Goal: Information Seeking & Learning: Learn about a topic

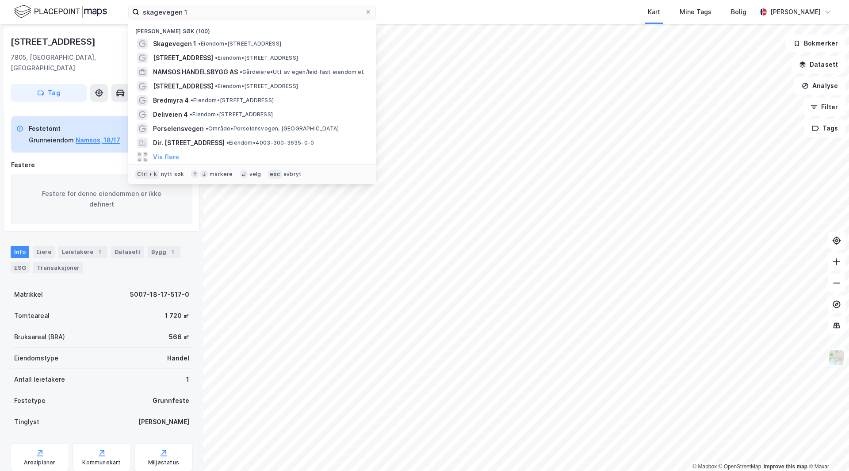
click at [12, 4] on div "skagevegen 1 Nylige søk (100) Skagevegen 1 • Eiendom • [STREET_ADDRESS] • Eiend…" at bounding box center [424, 12] width 849 height 24
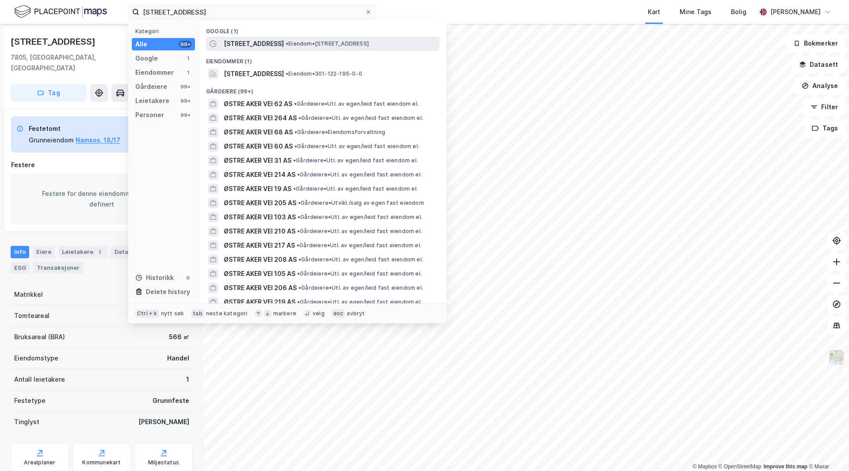
click at [286, 44] on span "• Eiendom • [STREET_ADDRESS]" at bounding box center [327, 43] width 83 height 7
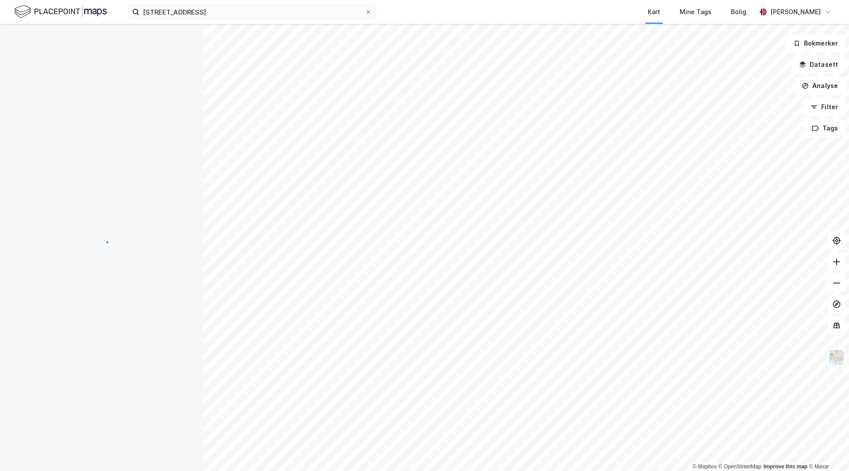
scroll to position [0, 0]
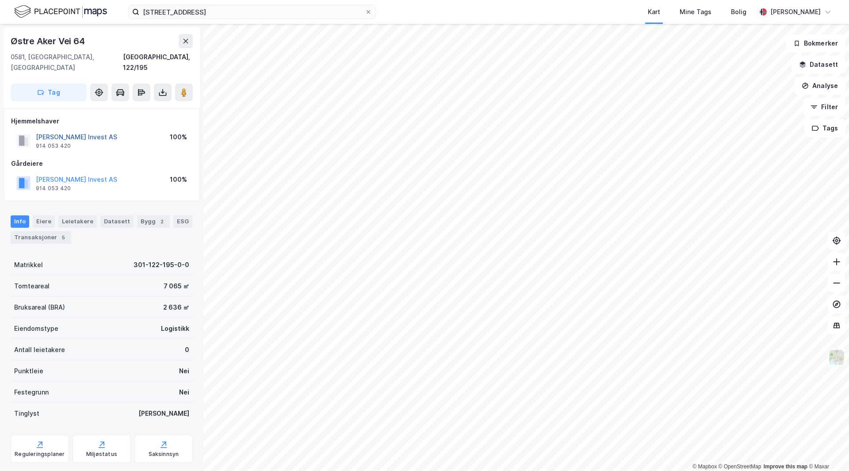
click at [0, 0] on button "[PERSON_NAME] Invest AS" at bounding box center [0, 0] width 0 height 0
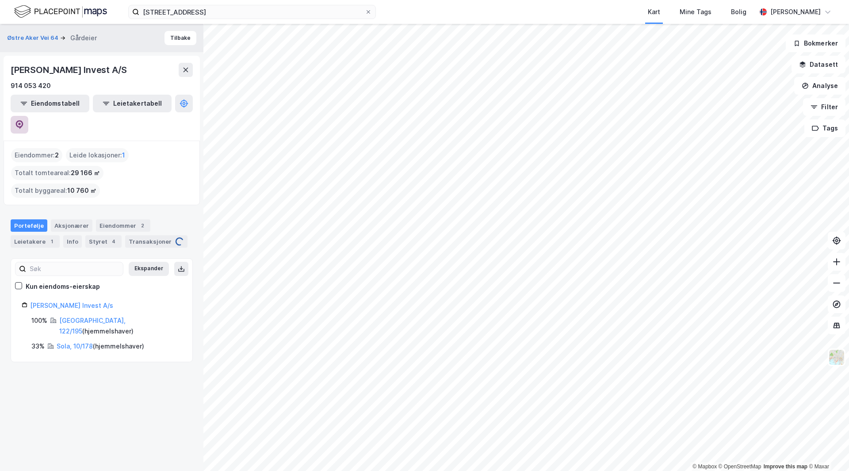
click at [28, 116] on button at bounding box center [20, 125] width 18 height 18
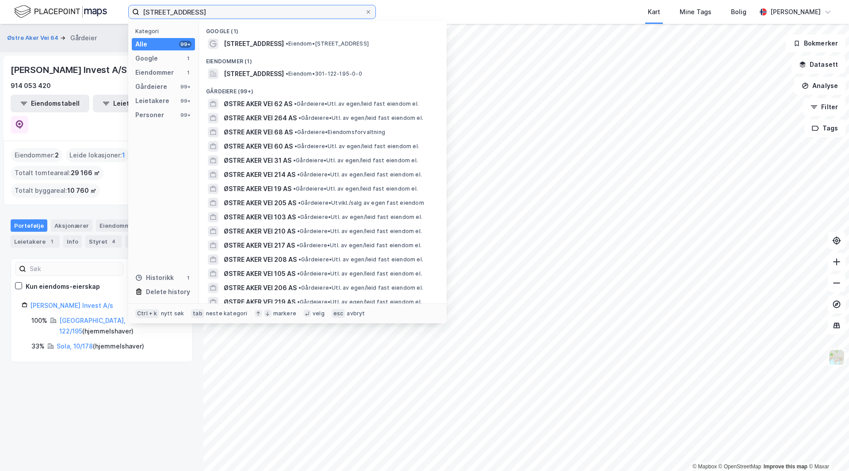
click at [179, 8] on input "[STREET_ADDRESS]" at bounding box center [252, 11] width 226 height 13
paste input "TGZ AS"
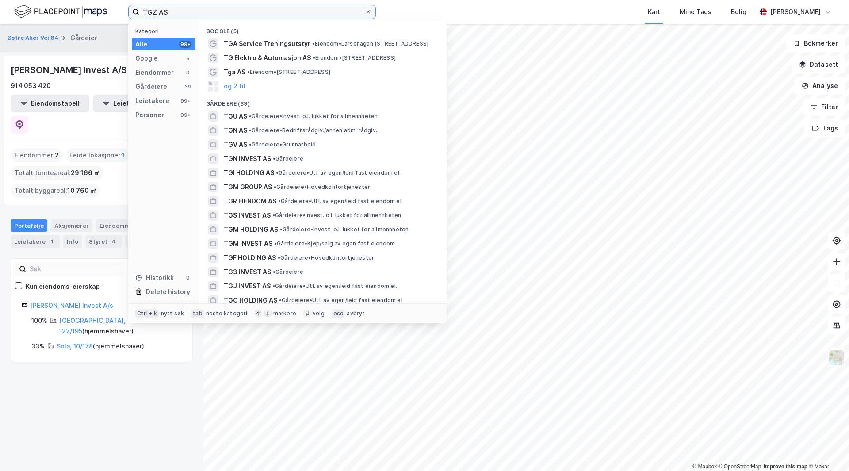
type input "TGZ AS"
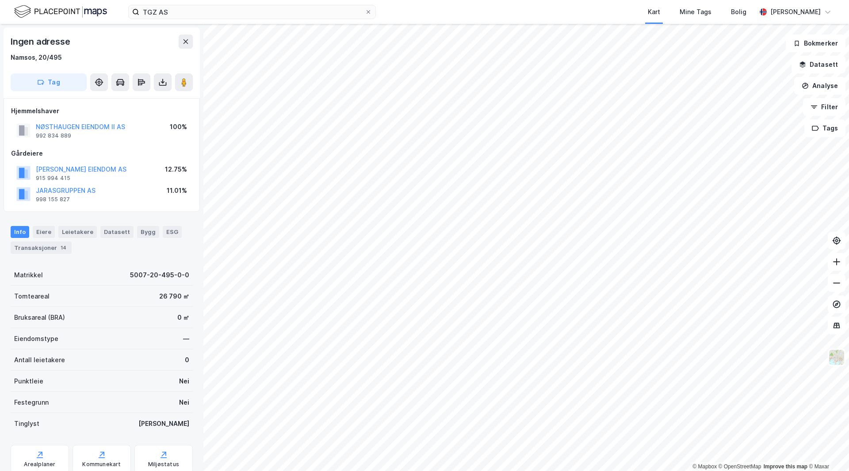
scroll to position [0, 0]
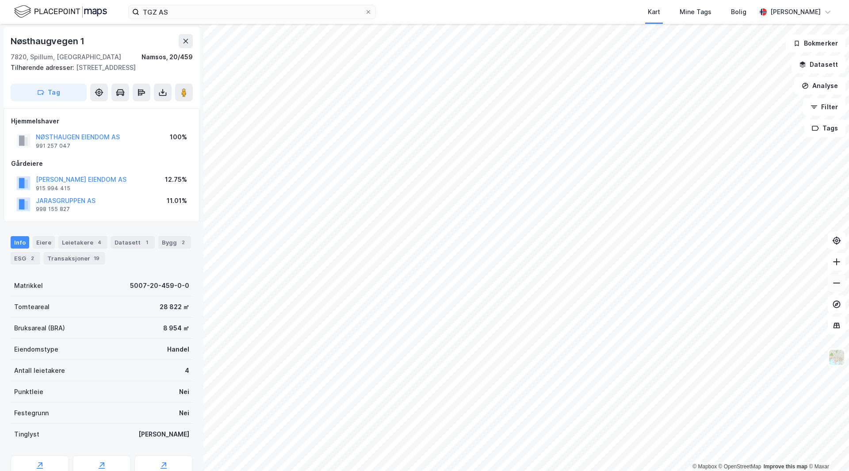
scroll to position [0, 0]
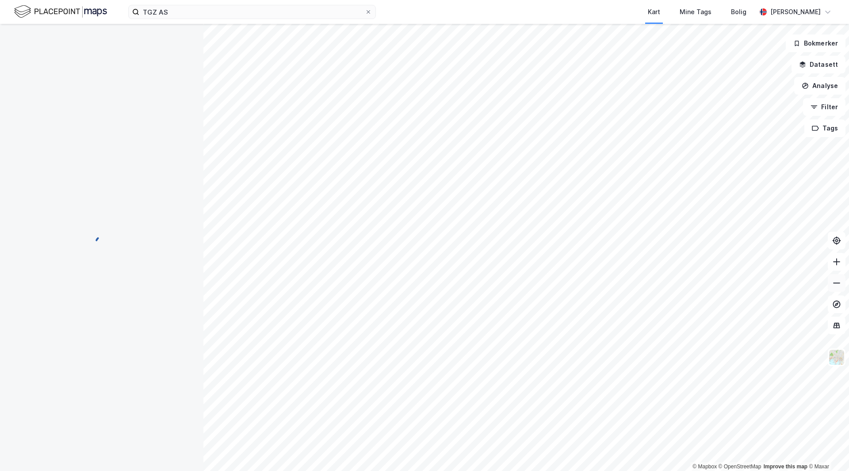
scroll to position [0, 0]
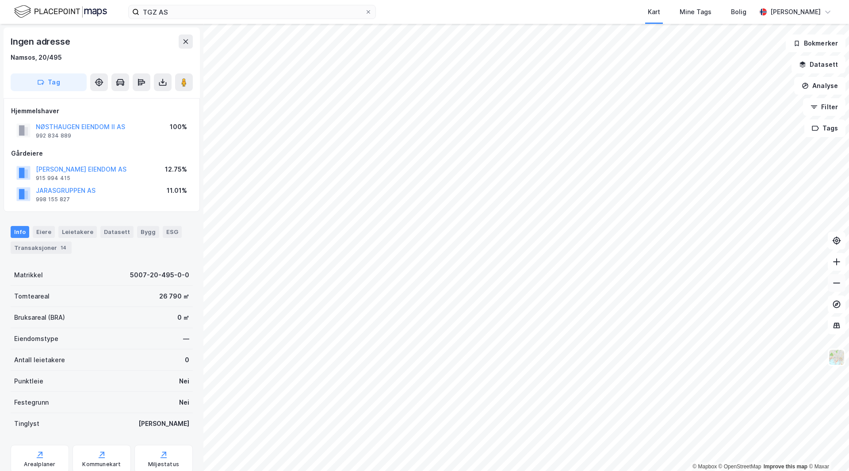
scroll to position [0, 0]
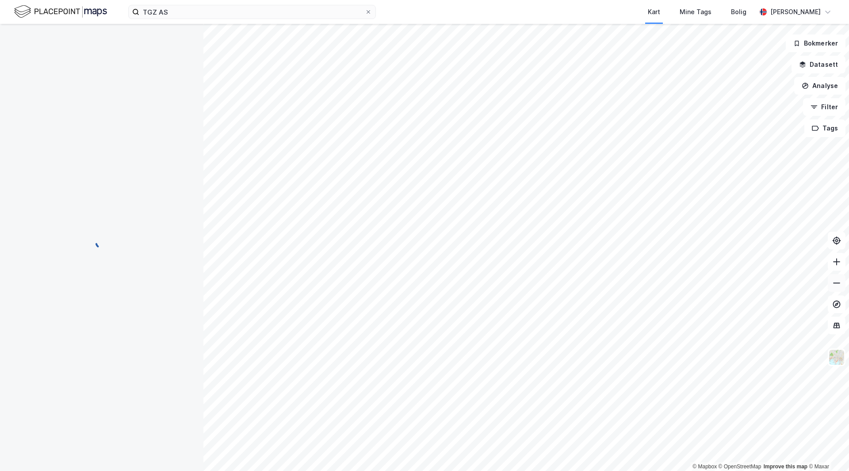
scroll to position [0, 0]
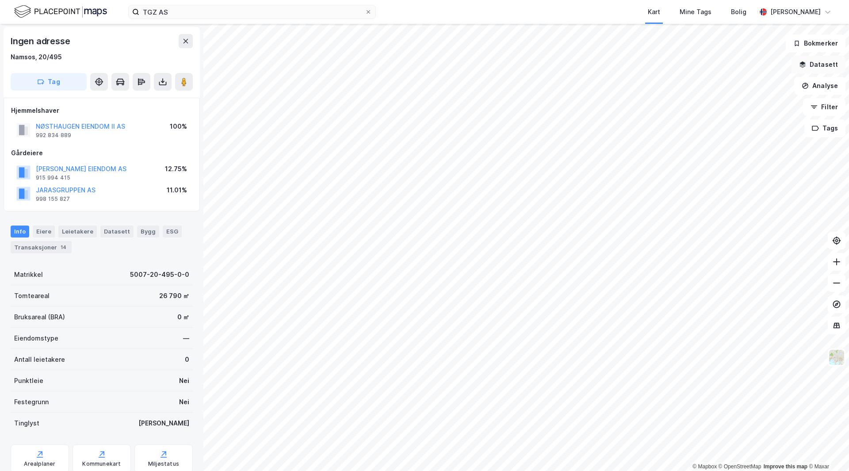
click at [818, 62] on button "Datasett" at bounding box center [819, 65] width 54 height 18
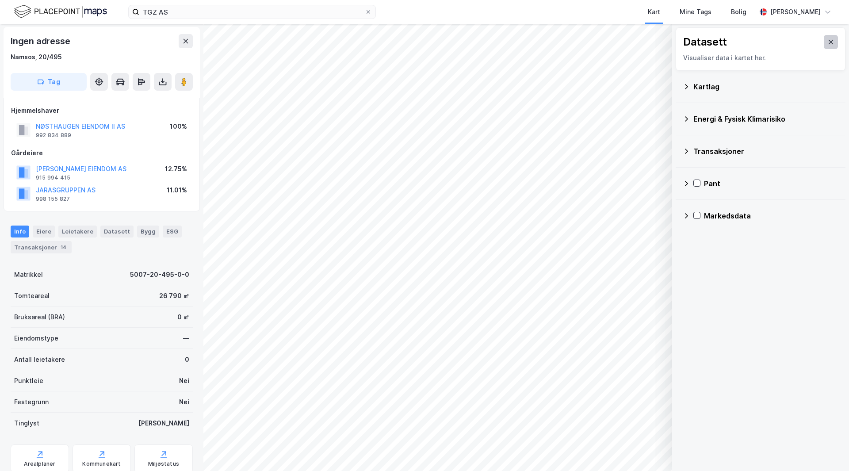
click at [828, 38] on icon at bounding box center [831, 41] width 7 height 7
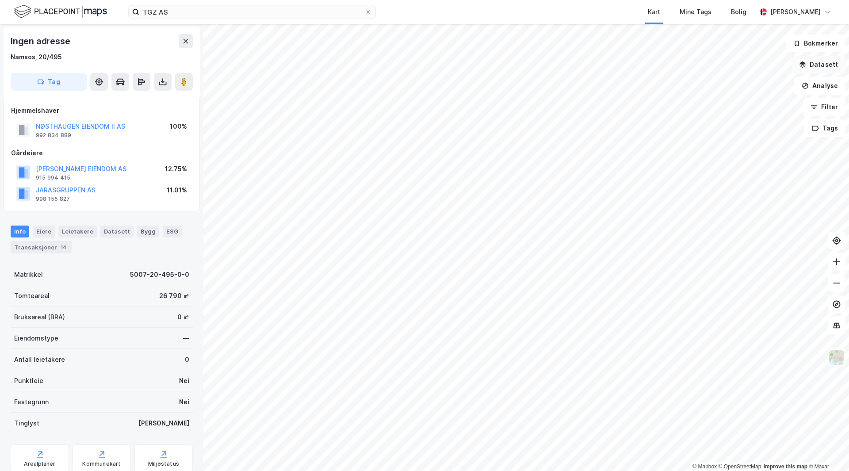
click at [824, 65] on button "Datasett" at bounding box center [819, 65] width 54 height 18
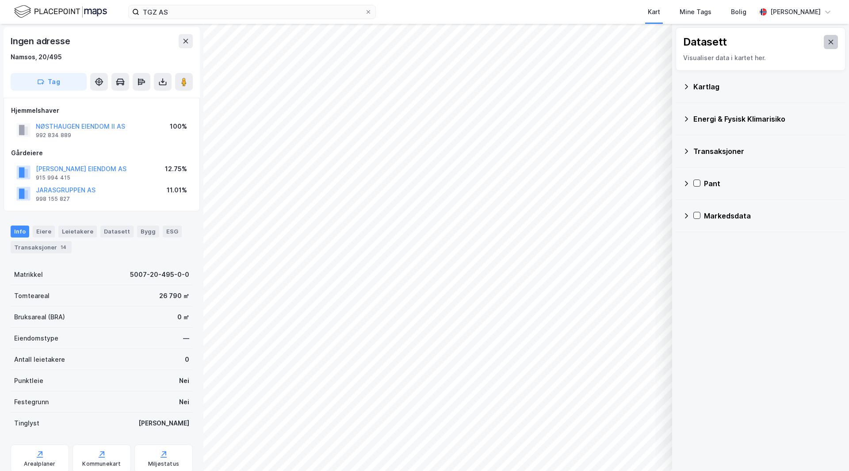
click at [824, 38] on button at bounding box center [831, 42] width 14 height 14
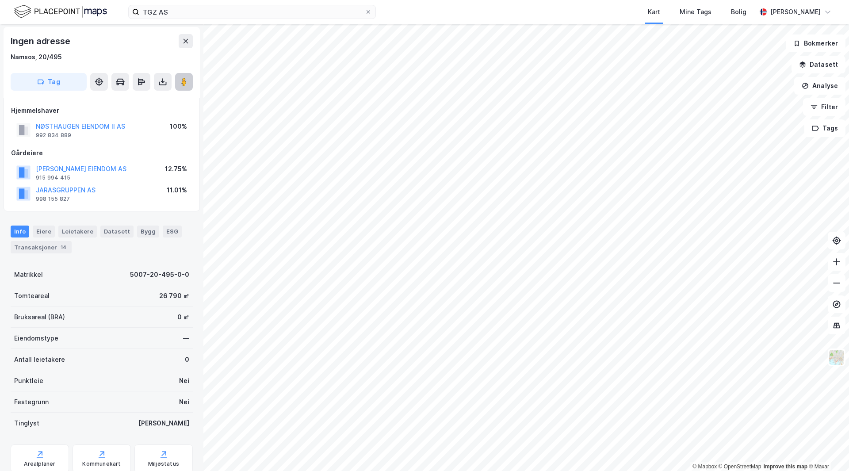
click at [184, 83] on image at bounding box center [183, 81] width 5 height 9
drag, startPoint x: 142, startPoint y: 213, endPoint x: 154, endPoint y: 213, distance: 12.8
click at [137, 213] on div "Ingen adresse Namsos, 20/495 Tag Hjemmelshaver NØSTHAUGEN EIENDOM II AS 992 834…" at bounding box center [101, 247] width 203 height 447
click at [829, 104] on button "Filter" at bounding box center [824, 107] width 42 height 18
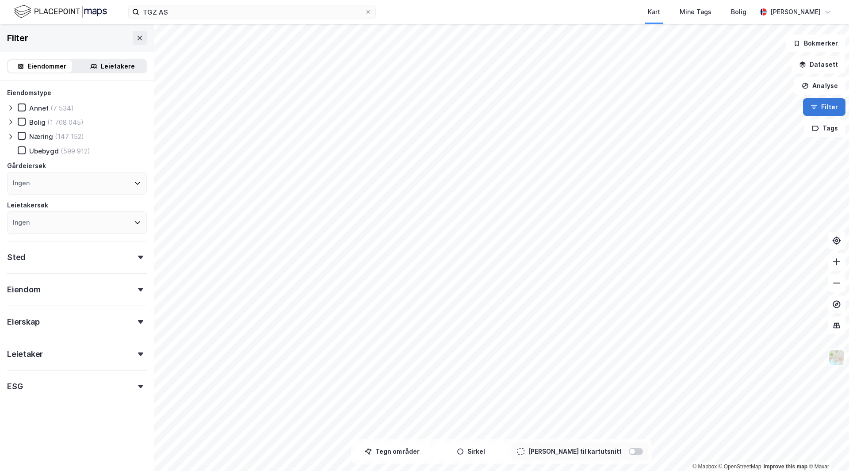
click at [829, 104] on button "Filter" at bounding box center [824, 107] width 42 height 18
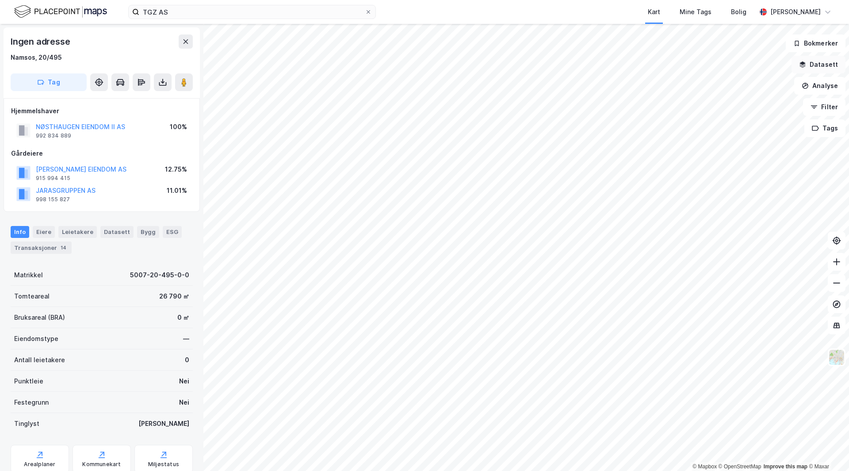
drag, startPoint x: 822, startPoint y: 64, endPoint x: 811, endPoint y: 135, distance: 72.1
click at [822, 64] on button "Datasett" at bounding box center [819, 65] width 54 height 18
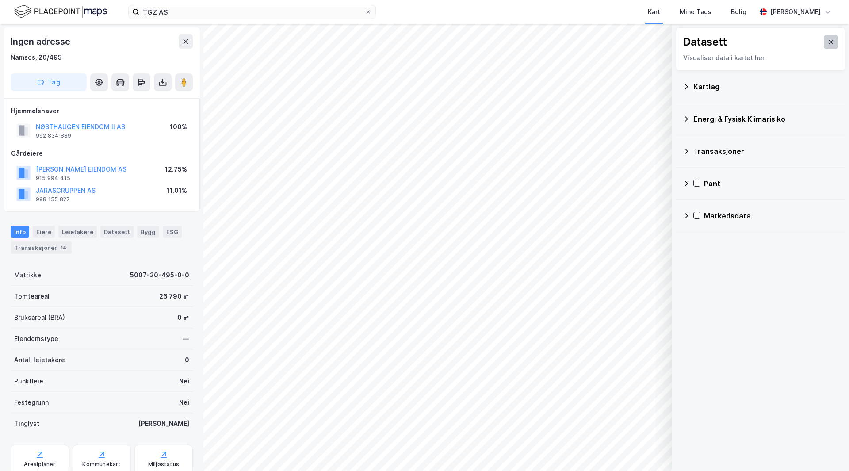
click at [831, 46] on button at bounding box center [831, 42] width 14 height 14
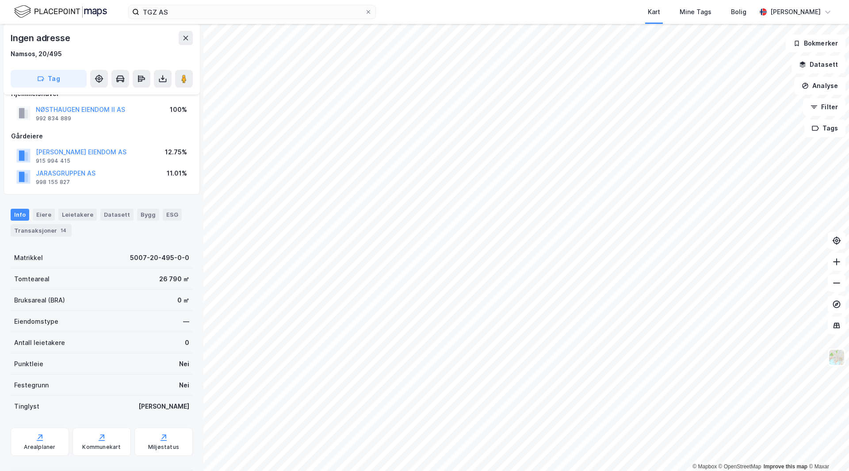
scroll to position [31, 0]
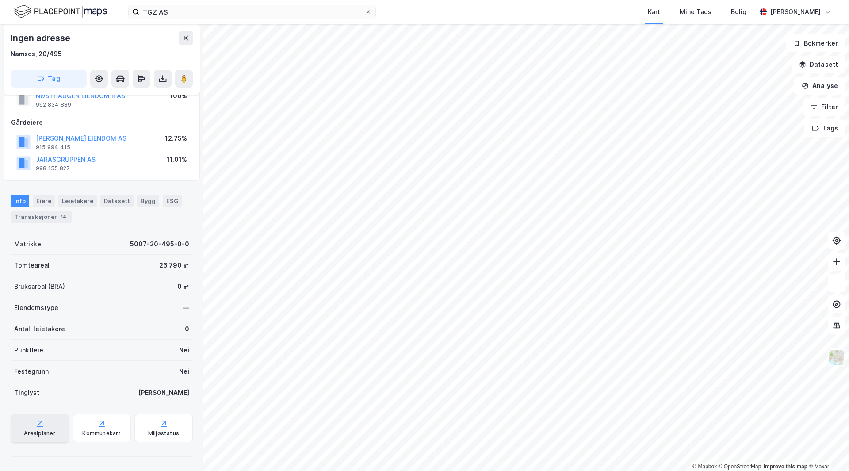
click at [48, 428] on div "Arealplaner" at bounding box center [40, 428] width 58 height 28
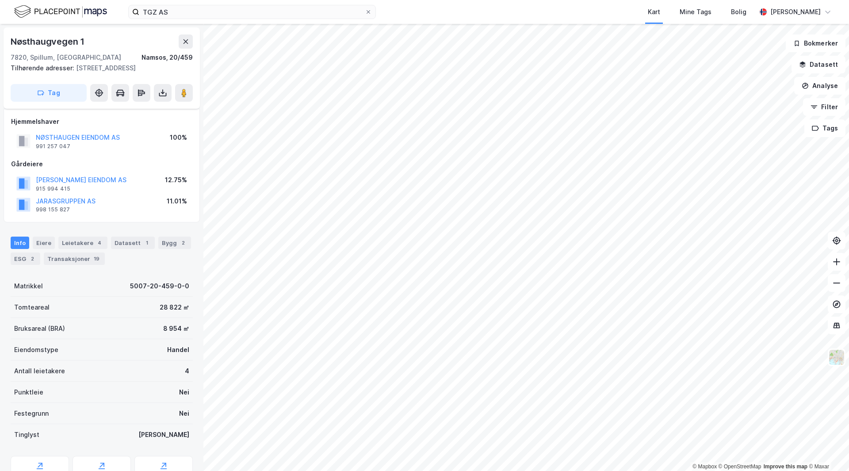
scroll to position [31, 0]
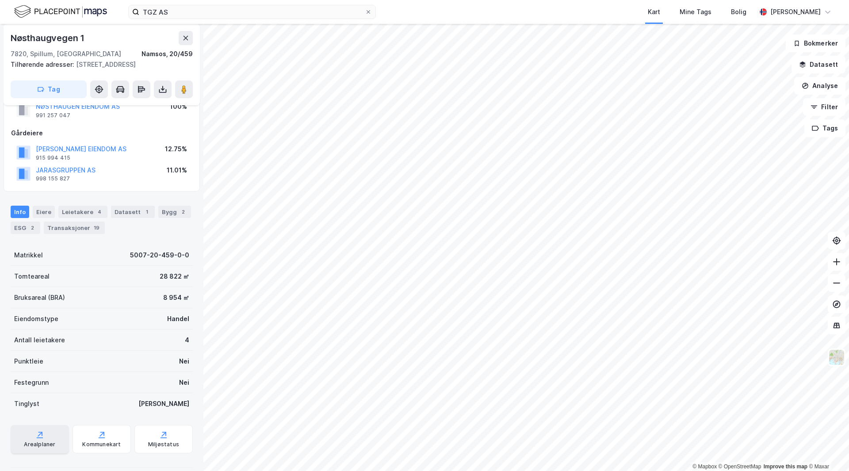
click at [46, 437] on div "Arealplaner" at bounding box center [40, 439] width 58 height 28
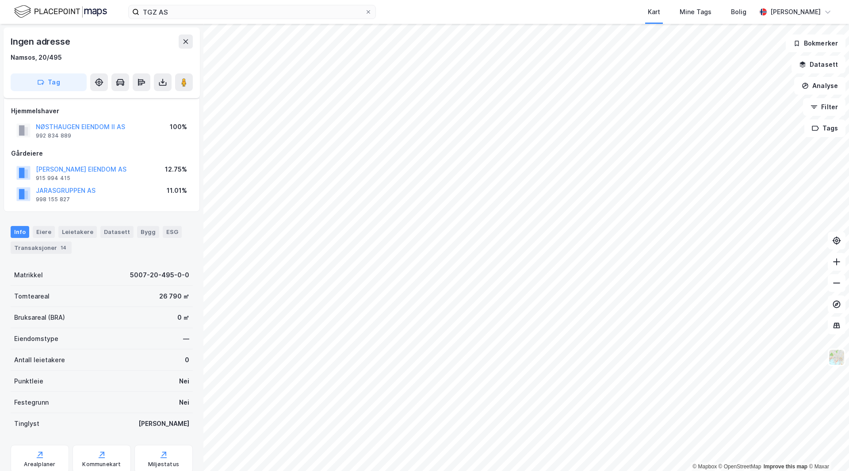
scroll to position [31, 0]
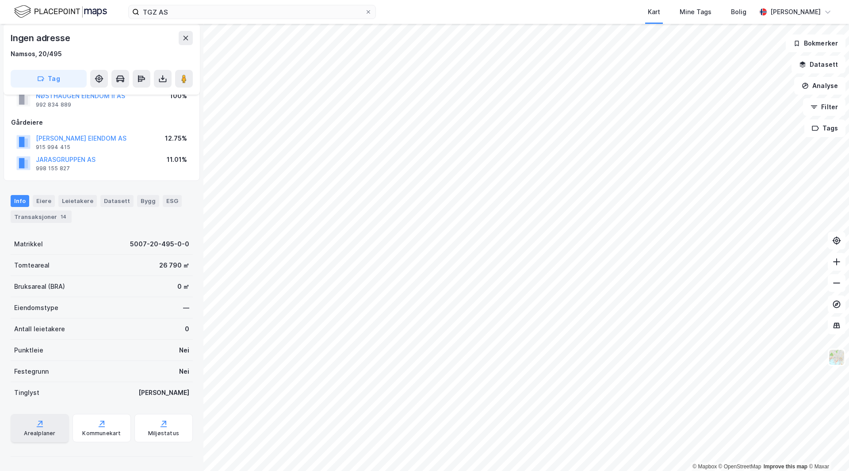
click at [54, 423] on div "Arealplaner" at bounding box center [40, 428] width 58 height 28
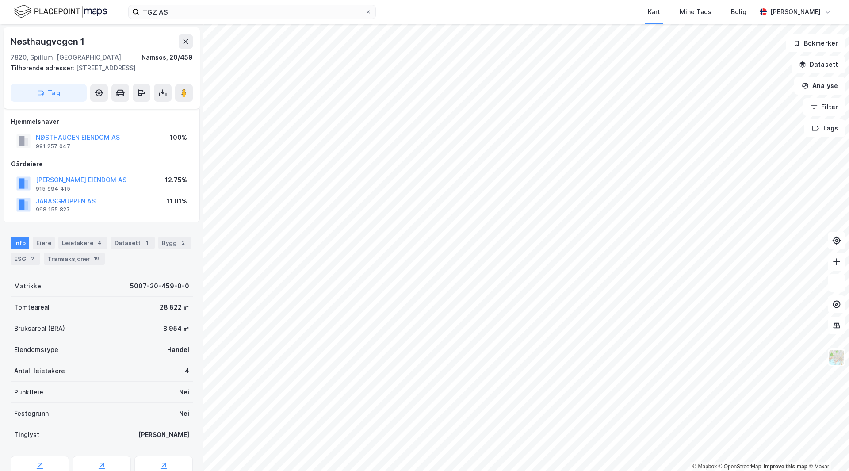
scroll to position [31, 0]
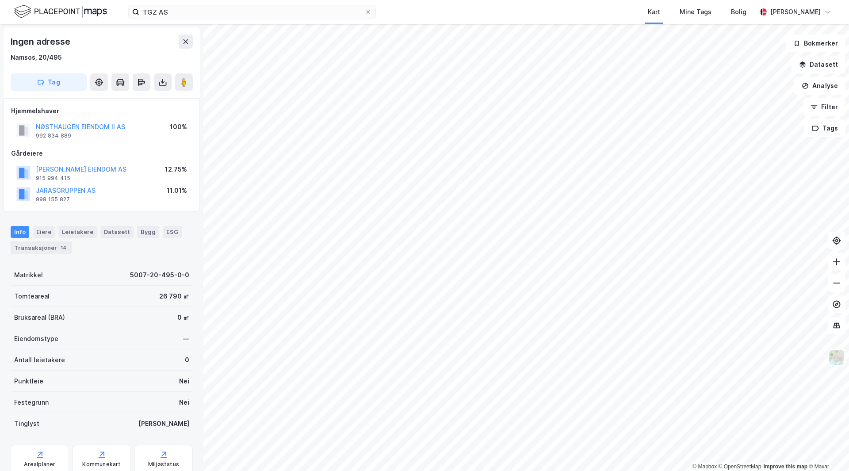
scroll to position [31, 0]
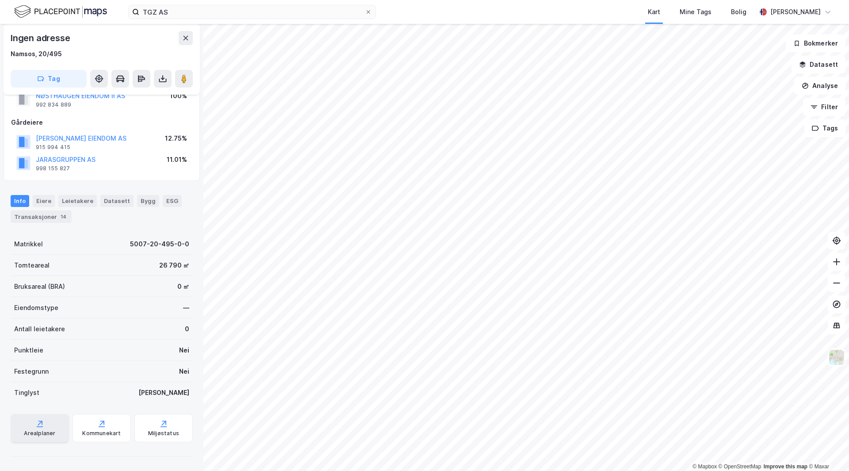
click at [39, 425] on icon at bounding box center [39, 423] width 9 height 9
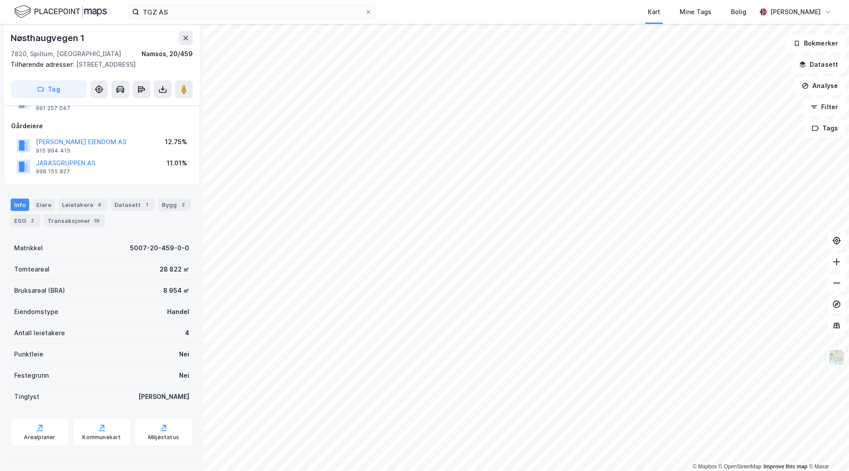
scroll to position [42, 0]
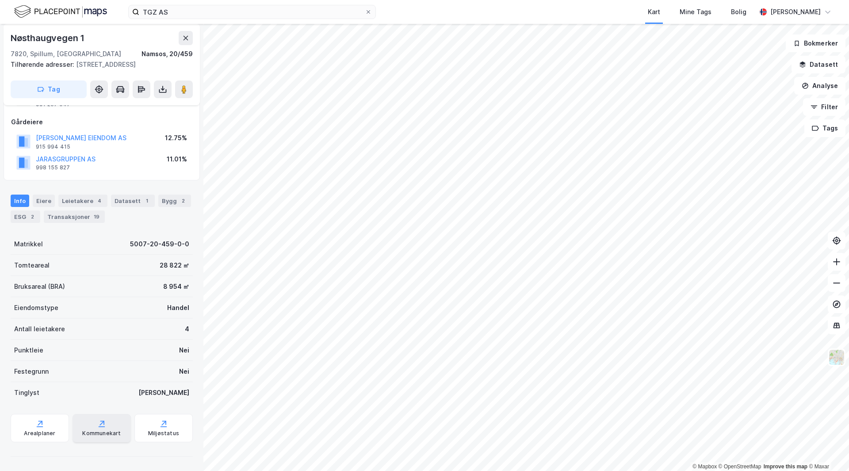
click at [98, 428] on icon at bounding box center [101, 423] width 9 height 9
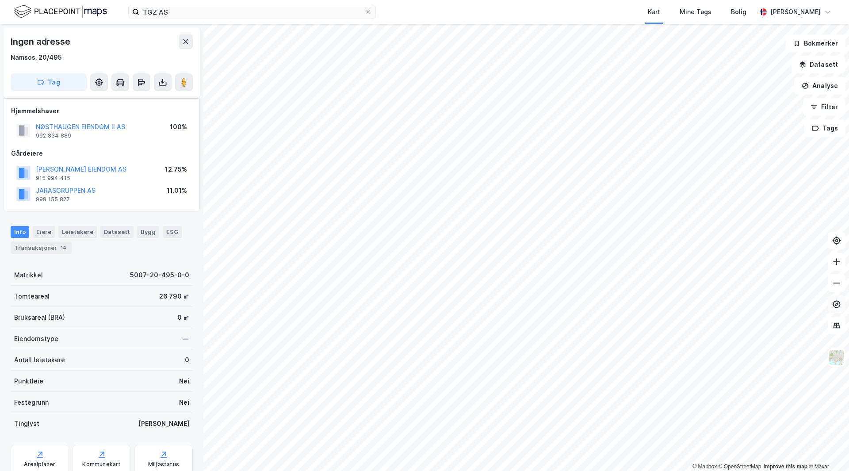
scroll to position [31, 0]
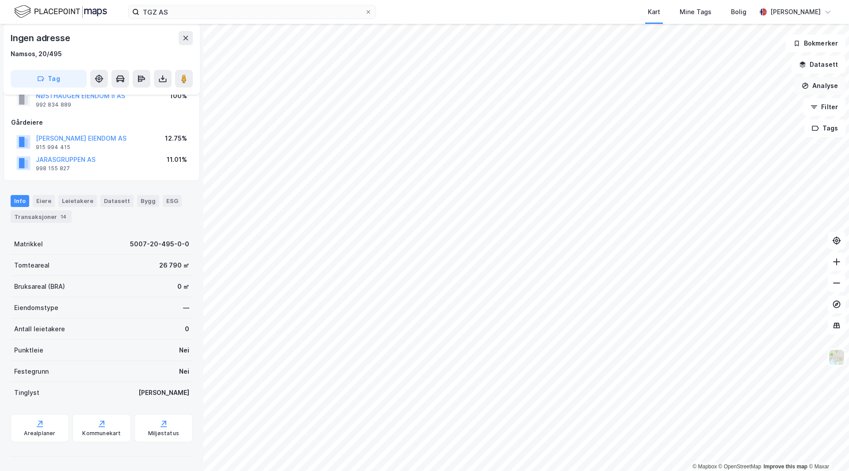
click at [820, 86] on button "Analyse" at bounding box center [820, 86] width 51 height 18
click at [727, 107] on div "Tegn område" at bounding box center [743, 105] width 77 height 8
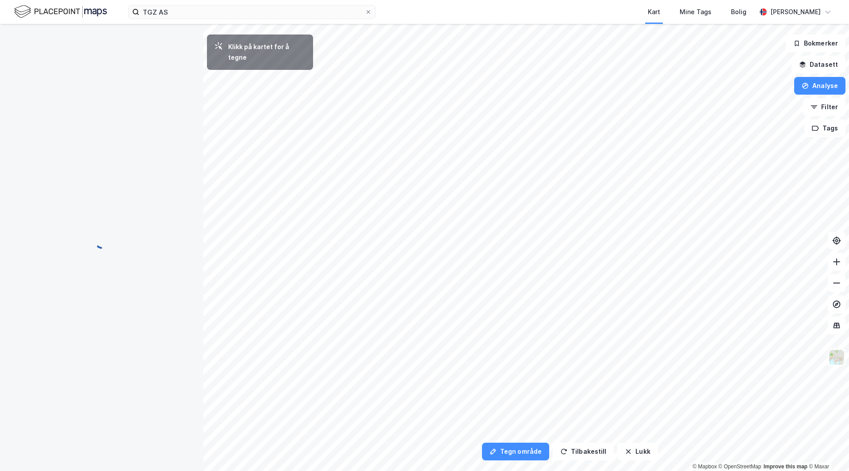
scroll to position [0, 0]
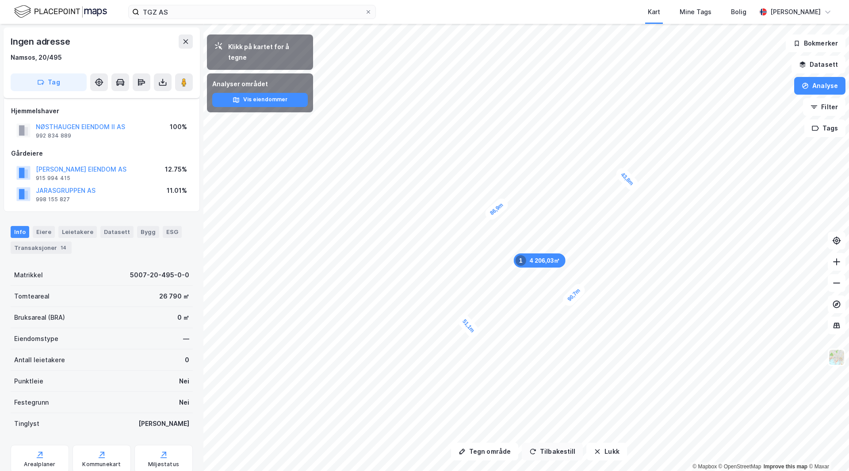
click at [543, 452] on button "Tilbakestill" at bounding box center [552, 452] width 61 height 18
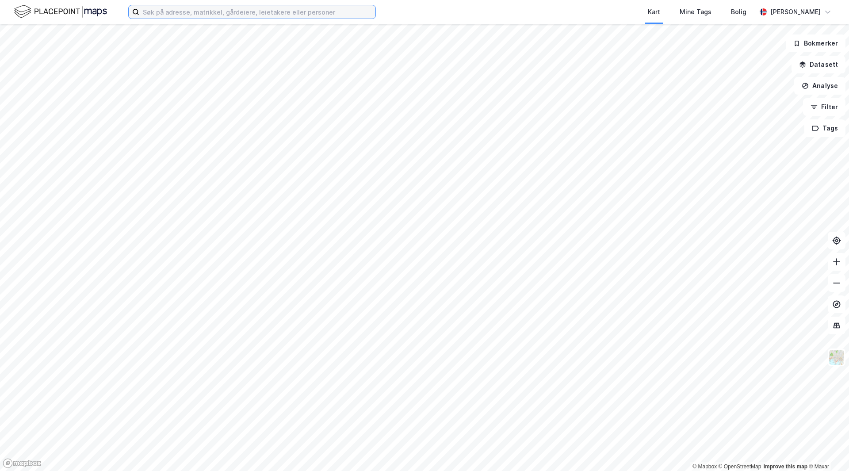
click at [163, 13] on input at bounding box center [257, 11] width 236 height 13
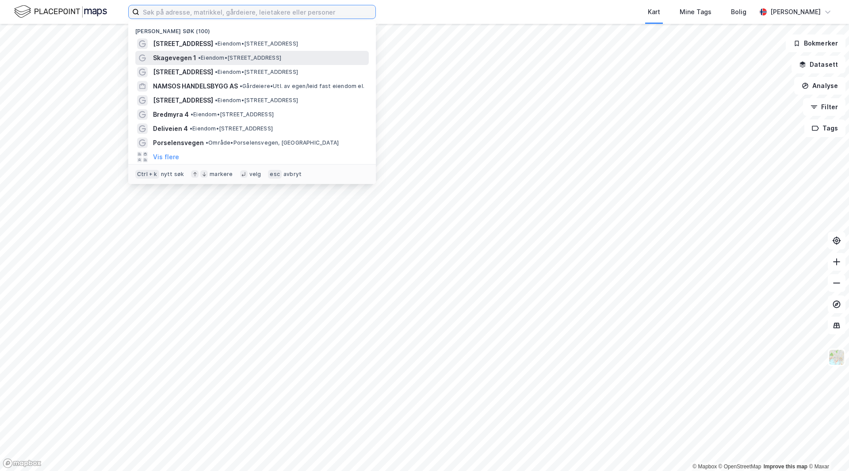
paste input "Autostrada Skien AS"
type input "Autostrada Skien AS"
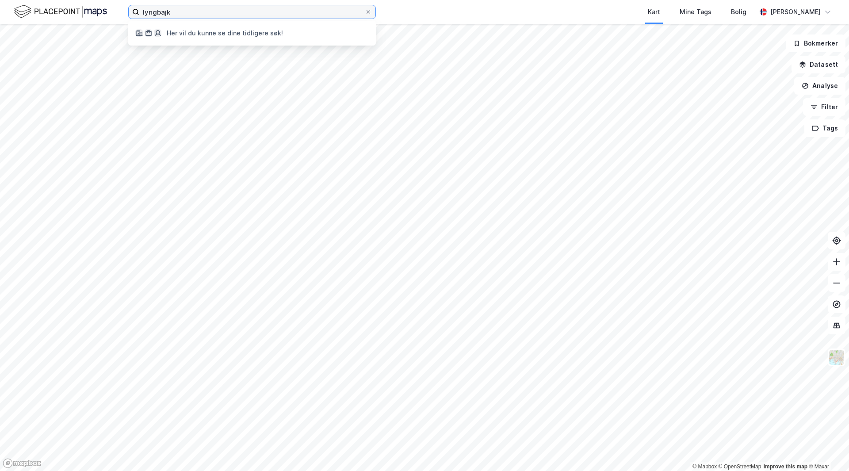
type input "lyngbajkj"
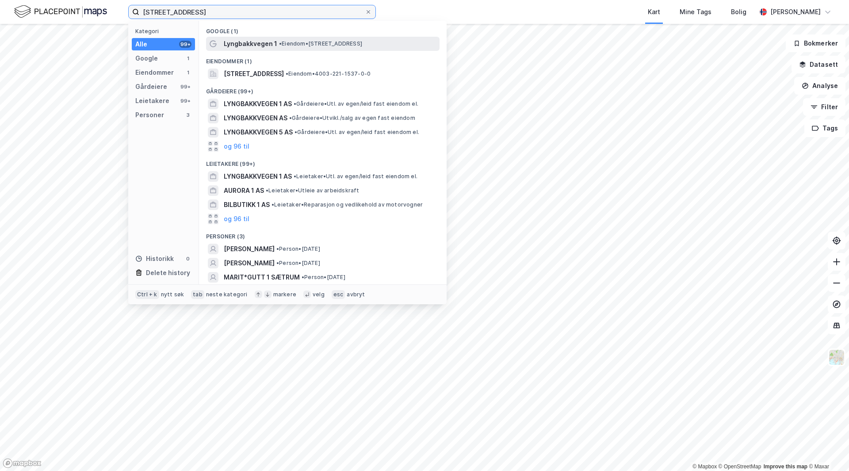
type input "lyngbakkvegen 1"
click at [305, 48] on div "Lyngbakkvegen 1 • Eiendom • Lyngbakkvegen 1, 3736 Skien" at bounding box center [331, 43] width 214 height 11
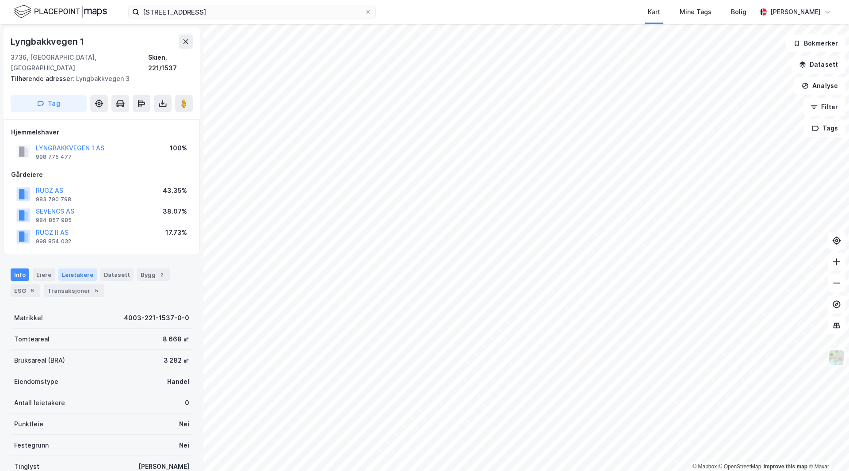
click at [82, 269] on div "Leietakere" at bounding box center [77, 275] width 38 height 12
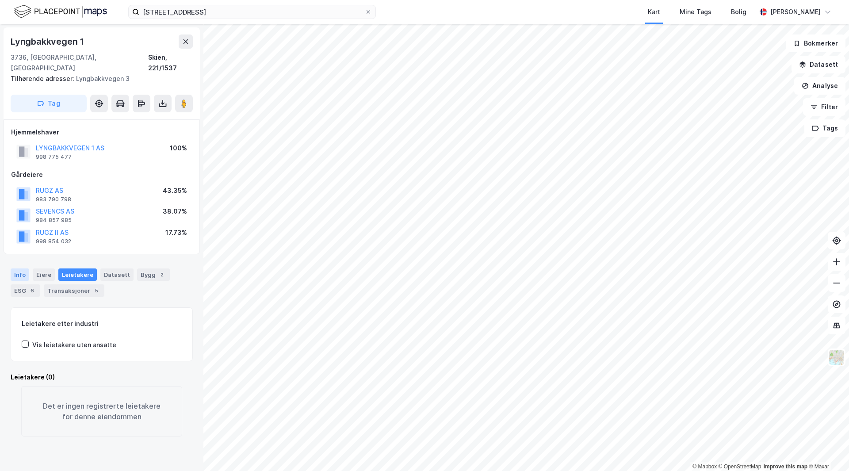
click at [16, 269] on div "Info" at bounding box center [20, 275] width 19 height 12
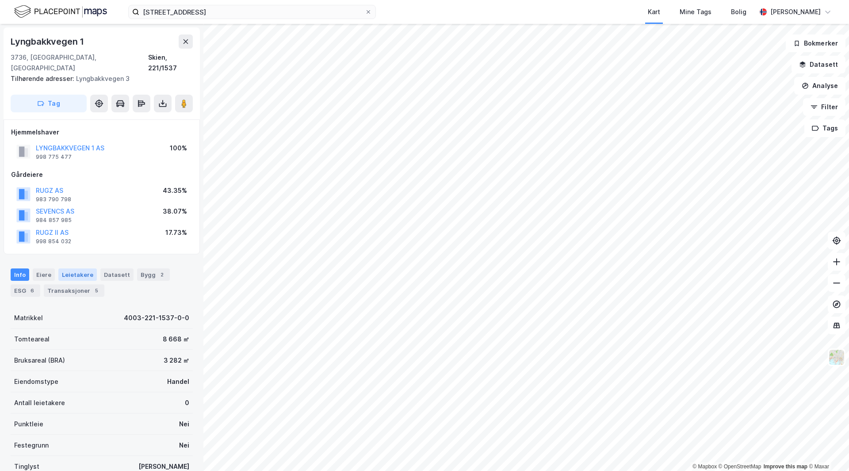
click at [72, 269] on div "Leietakere" at bounding box center [77, 275] width 38 height 12
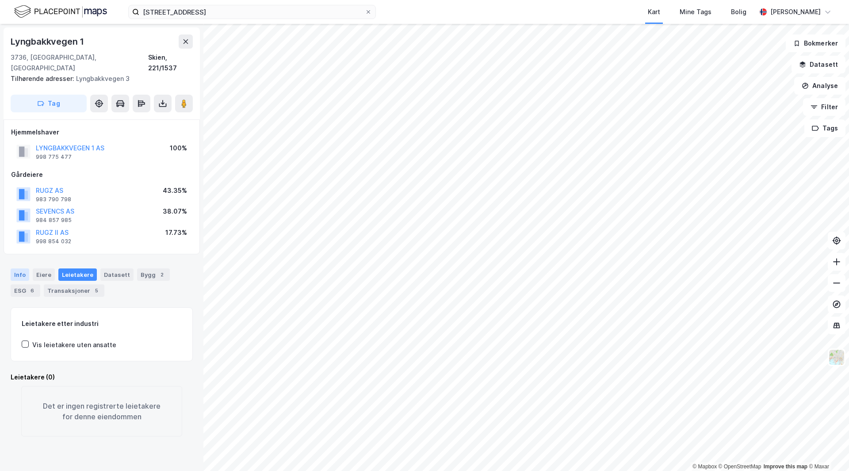
click at [19, 269] on div "Info" at bounding box center [20, 275] width 19 height 12
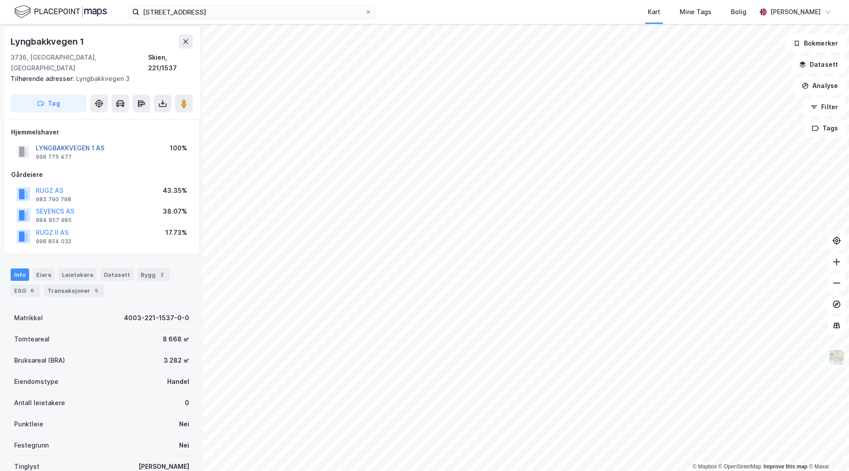
click at [0, 0] on button "LYNGBAKKVEGEN 1 AS" at bounding box center [0, 0] width 0 height 0
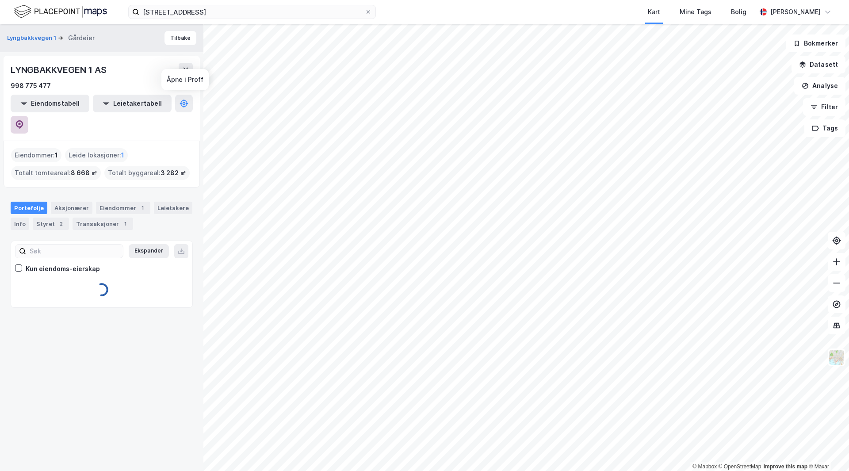
click at [28, 116] on button at bounding box center [20, 125] width 18 height 18
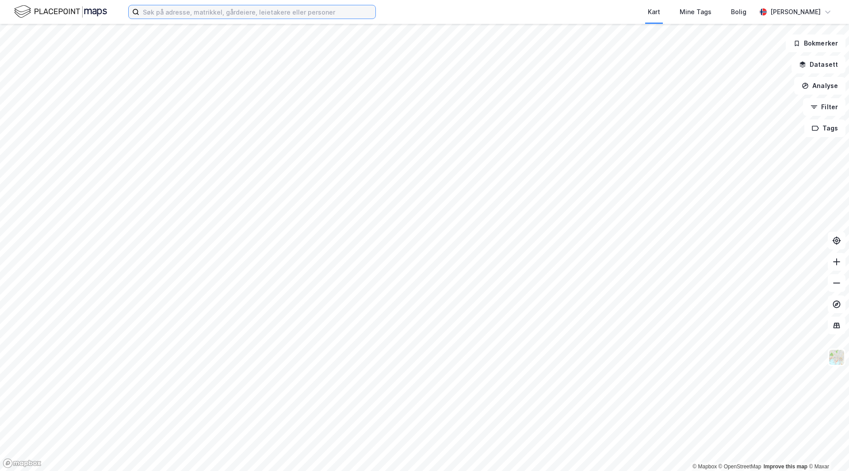
click at [166, 12] on input at bounding box center [257, 11] width 236 height 13
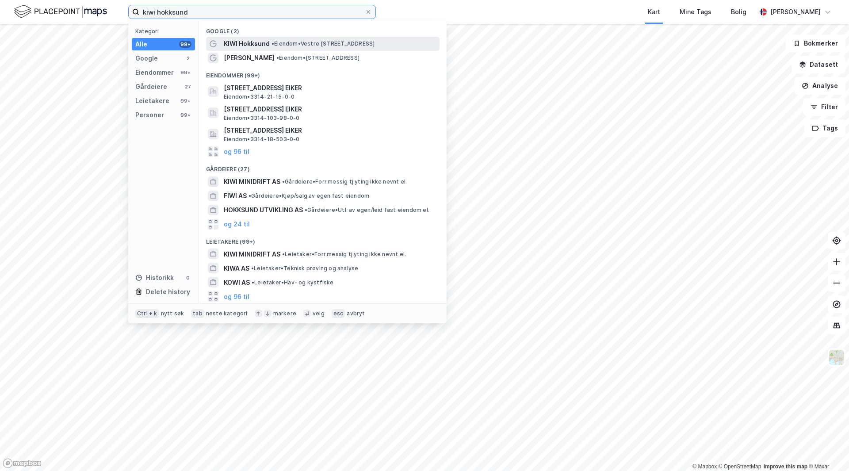
type input "kiwi hokksund"
click at [279, 37] on div "KIWI Hokksund • Eiendom • Vestre Brugate 3, 3300 Hokksund" at bounding box center [323, 44] width 234 height 14
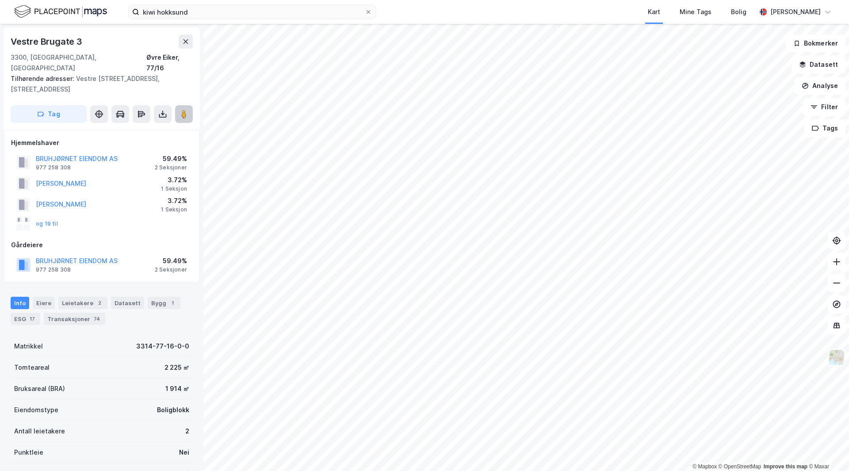
click at [186, 110] on image at bounding box center [183, 114] width 5 height 9
click at [211, 9] on input "kiwi hokksund" at bounding box center [252, 11] width 226 height 13
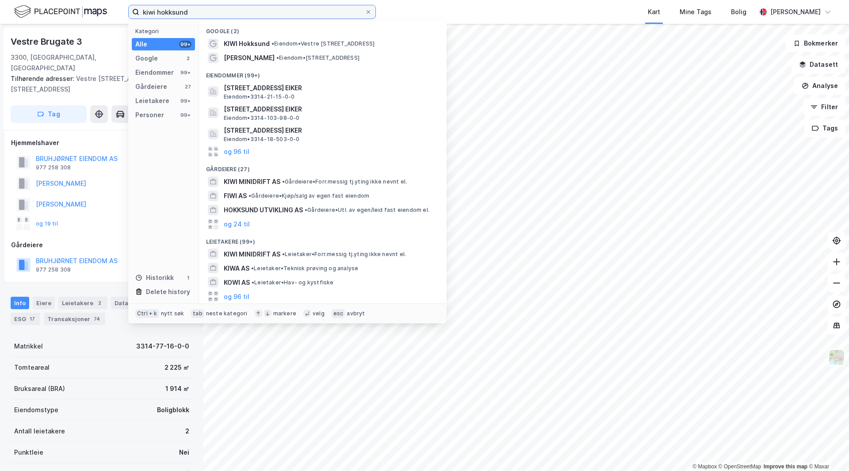
click at [211, 9] on input "kiwi hokksund" at bounding box center [252, 11] width 226 height 13
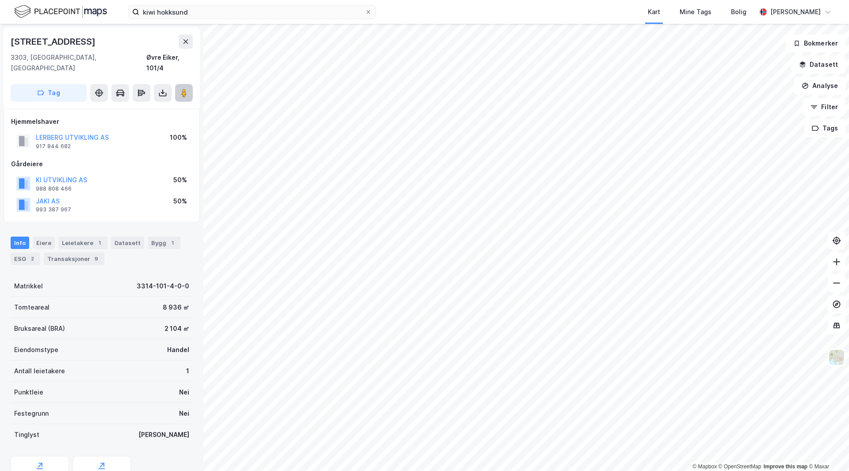
click at [191, 85] on button at bounding box center [184, 93] width 18 height 18
click at [18, 241] on div "Info Eiere Leietakere 1 Datasett Bygg 1 ESG 2 Transaksjoner 9" at bounding box center [102, 251] width 182 height 28
click at [22, 253] on div "ESG 2" at bounding box center [26, 259] width 30 height 12
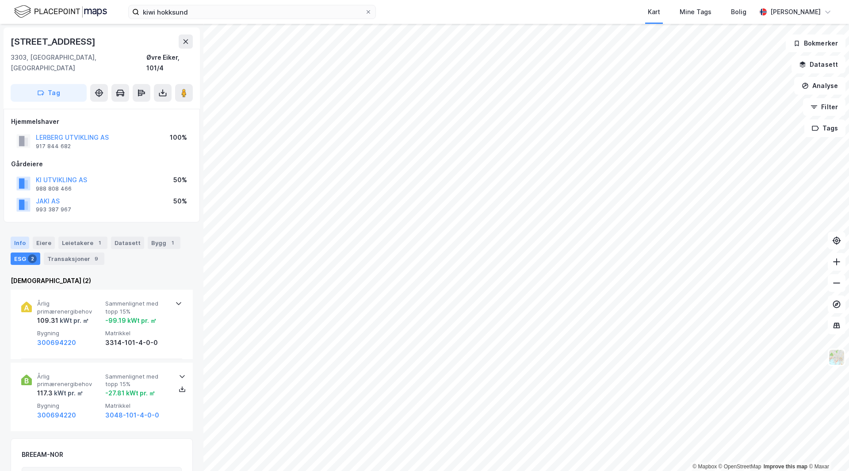
click at [21, 237] on div "Info" at bounding box center [20, 243] width 19 height 12
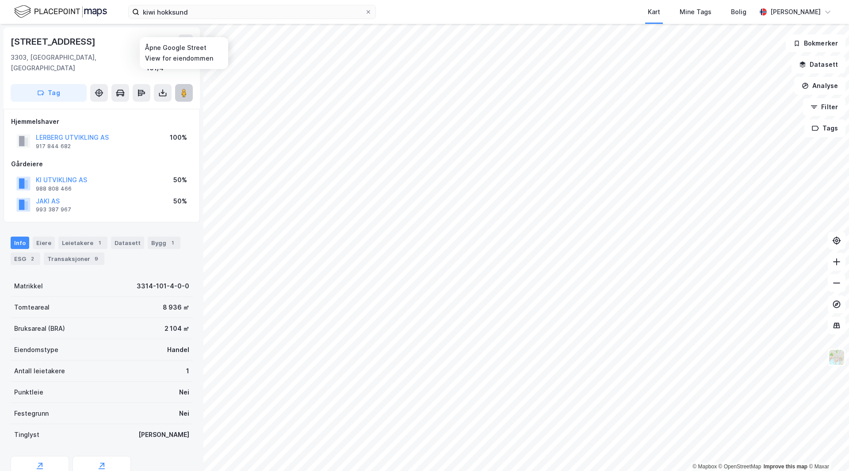
click at [189, 84] on button at bounding box center [184, 93] width 18 height 18
click at [147, 324] on div "Bruksareal (BRA) 2 104 ㎡" at bounding box center [102, 328] width 182 height 21
click at [77, 237] on div "Leietakere 1" at bounding box center [82, 243] width 49 height 12
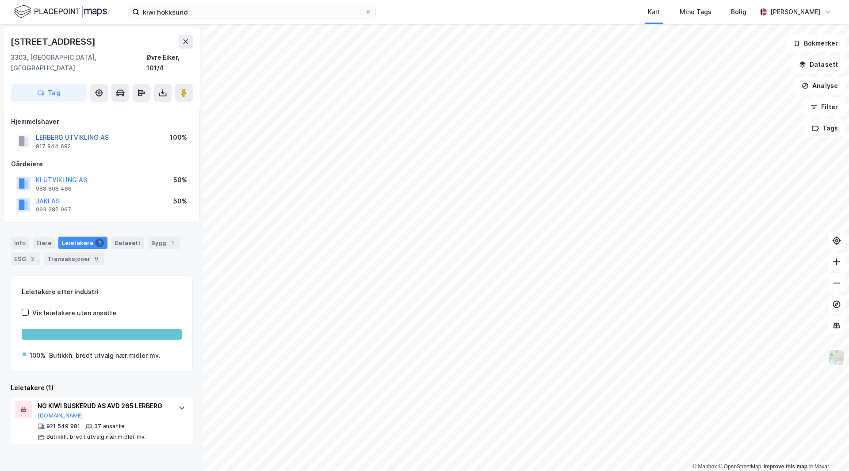
click at [0, 0] on button "LERBERG UTVIKLING AS" at bounding box center [0, 0] width 0 height 0
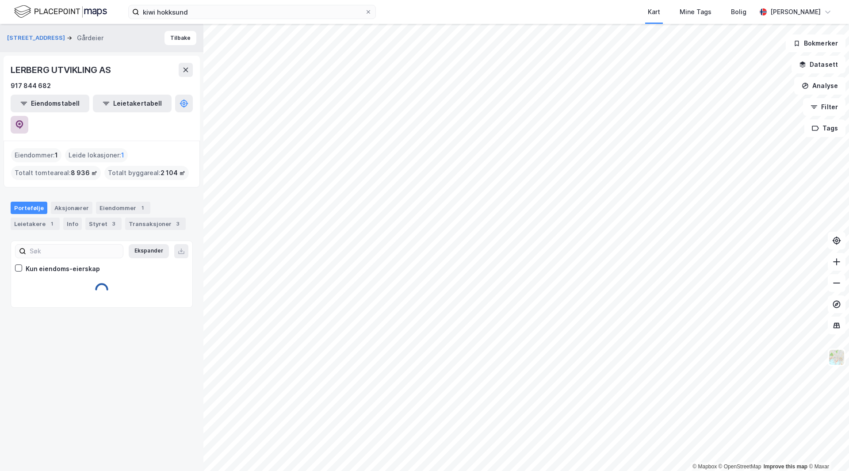
click at [24, 120] on icon at bounding box center [19, 124] width 9 height 9
